Goal: Find specific page/section: Find specific page/section

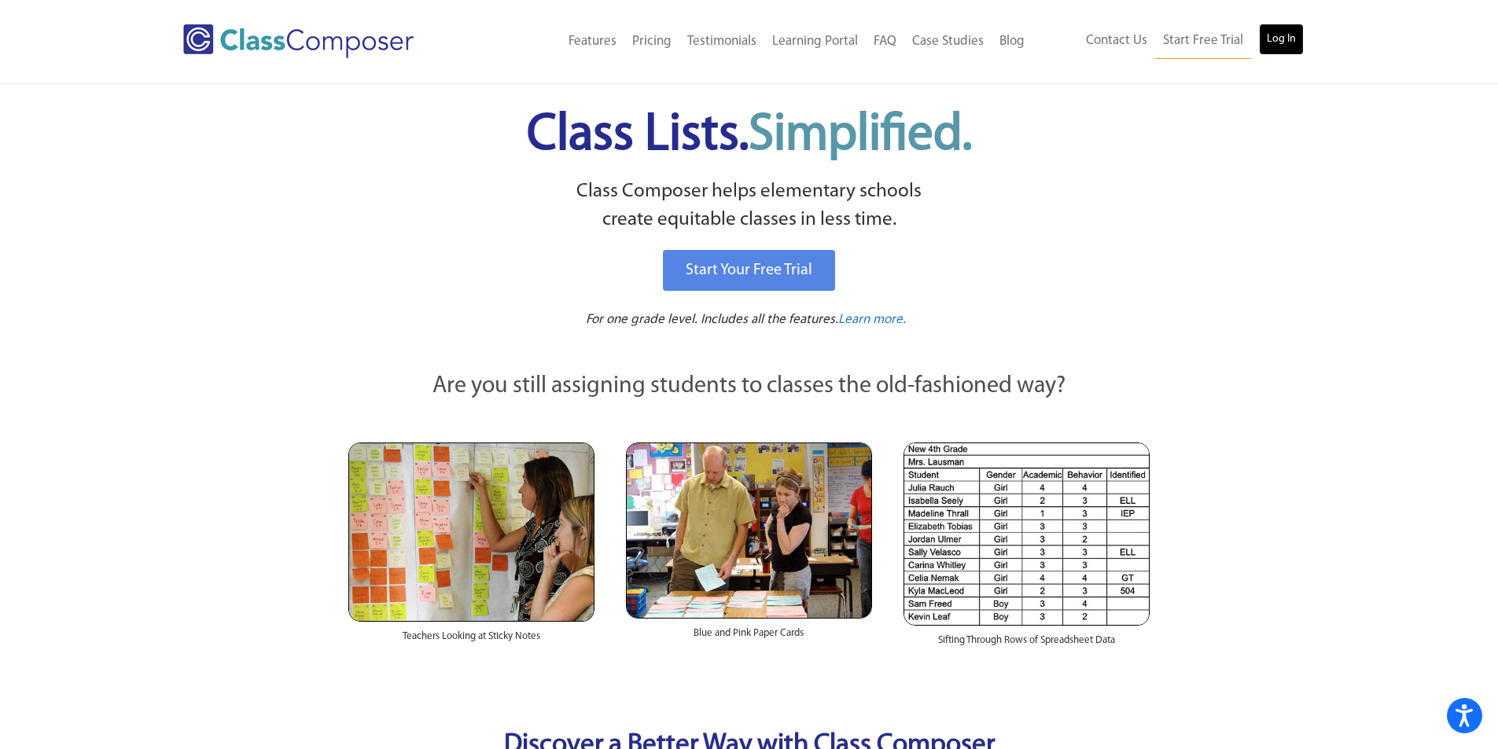
click at [1268, 40] on link "Log In" at bounding box center [1281, 39] width 45 height 31
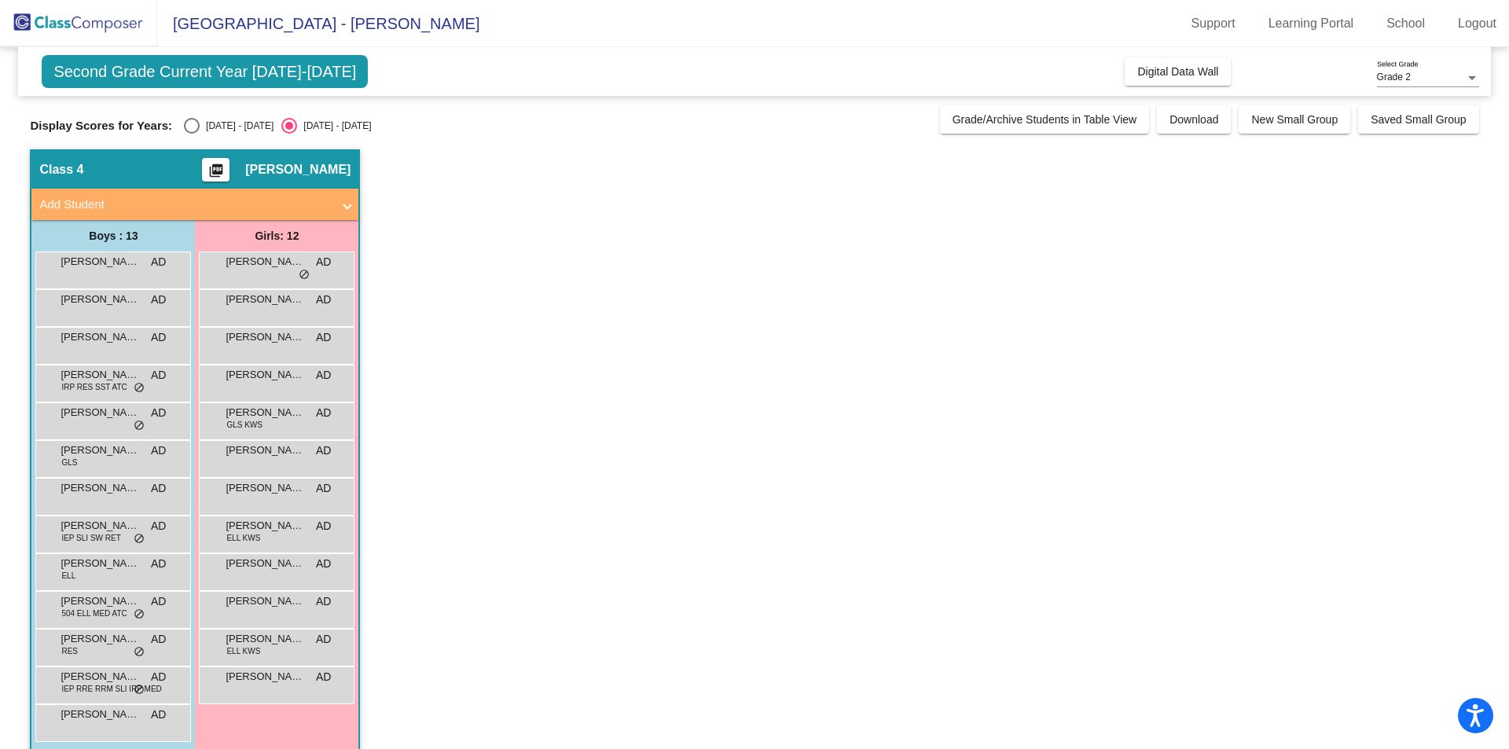
click at [195, 127] on div "Select an option" at bounding box center [192, 126] width 16 height 16
click at [192, 134] on input "[DATE] - [DATE]" at bounding box center [191, 134] width 1 height 1
radio input "true"
